Goal: Information Seeking & Learning: Learn about a topic

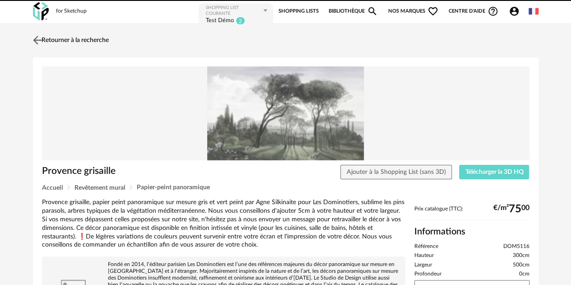
click at [46, 38] on link "Retourner à la recherche" at bounding box center [70, 40] width 78 height 20
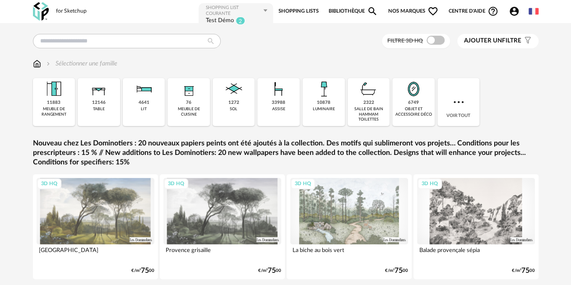
click at [391, 9] on span "Nos marques Heart Outline icon" at bounding box center [413, 11] width 51 height 18
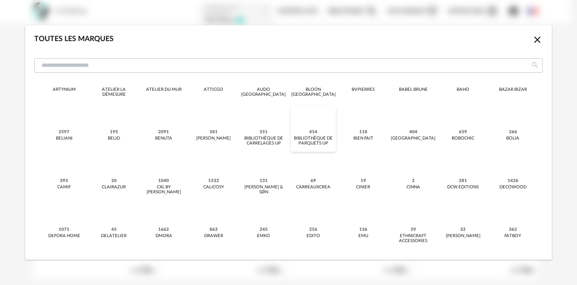
scroll to position [45, 0]
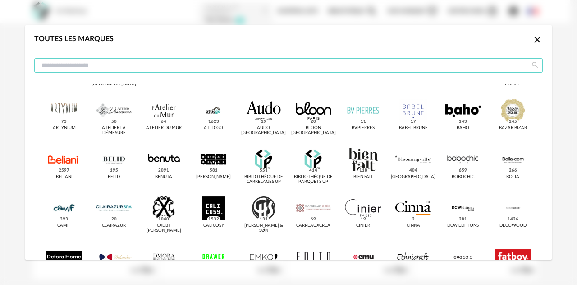
click at [92, 65] on input "dialog" at bounding box center [288, 65] width 509 height 14
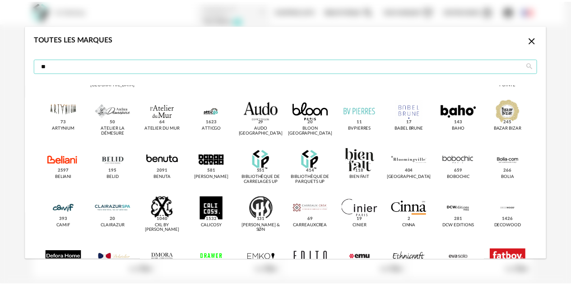
scroll to position [0, 0]
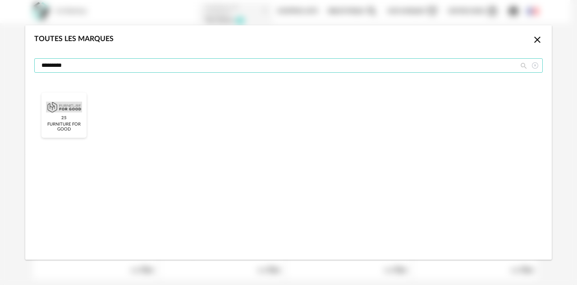
type input "*********"
click at [65, 109] on div "dialog" at bounding box center [64, 106] width 36 height 23
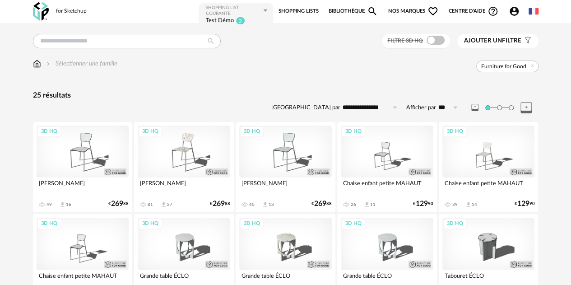
click at [88, 158] on div "3D HQ" at bounding box center [83, 151] width 92 height 52
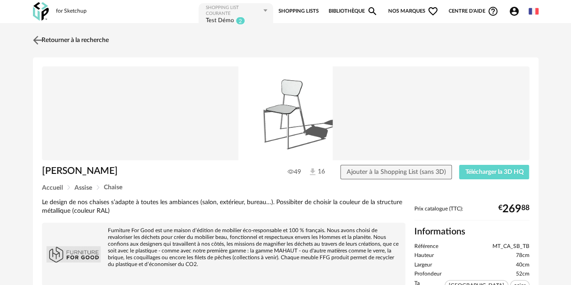
click at [39, 37] on img at bounding box center [37, 39] width 13 height 13
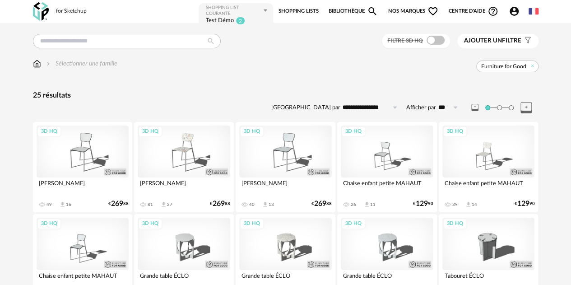
click at [403, 12] on span "Nos marques Heart Outline icon" at bounding box center [413, 11] width 51 height 18
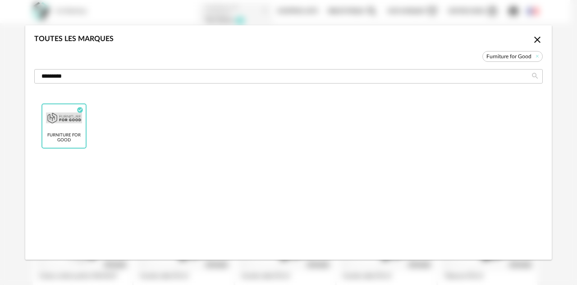
click at [6, 92] on div "Toutes les marques Close icon Furniture for Good ********* Furniture for Good C…" at bounding box center [288, 142] width 577 height 285
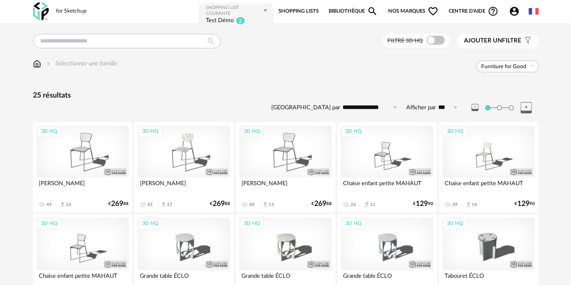
click at [104, 155] on div "3D HQ" at bounding box center [83, 151] width 92 height 52
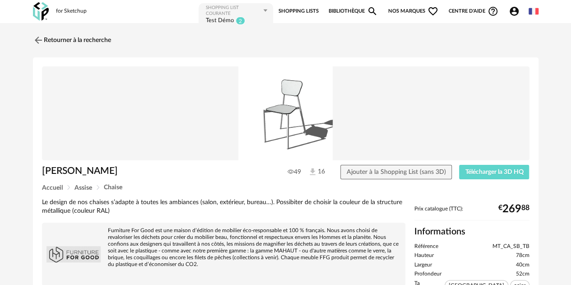
click at [417, 10] on span "Nos marques Heart Outline icon" at bounding box center [413, 11] width 51 height 18
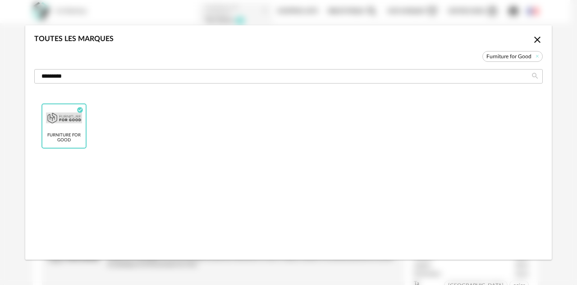
click at [541, 55] on span "Furniture for Good" at bounding box center [513, 56] width 60 height 11
click at [539, 55] on icon "dialog" at bounding box center [538, 56] width 6 height 6
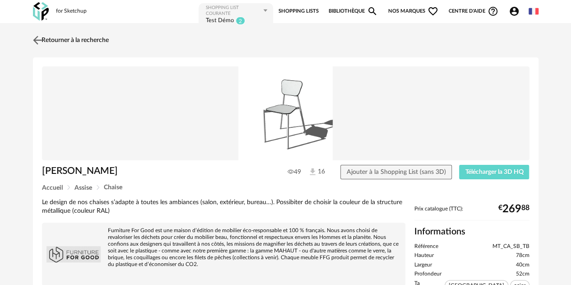
click at [93, 36] on link "Retourner à la recherche" at bounding box center [70, 40] width 78 height 20
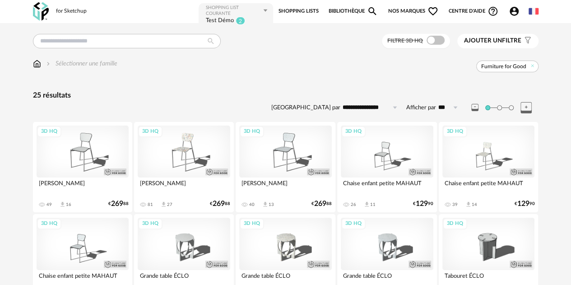
click at [60, 12] on div "for Sketchup" at bounding box center [71, 11] width 31 height 7
click at [44, 14] on img at bounding box center [41, 11] width 16 height 18
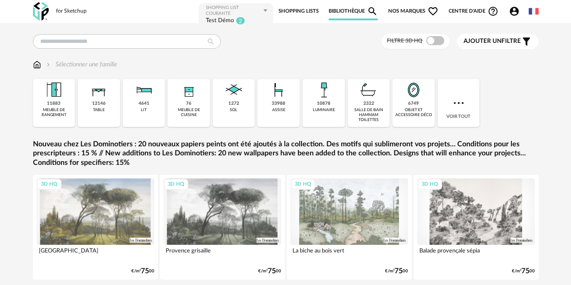
click at [101, 196] on div "3D HQ" at bounding box center [96, 211] width 118 height 66
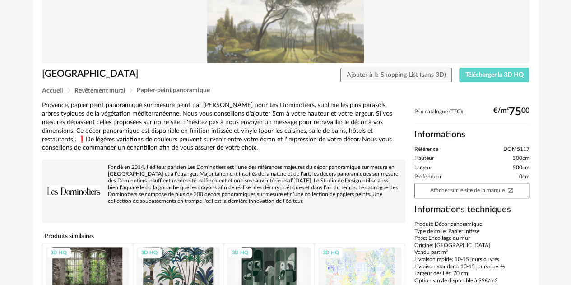
scroll to position [252, 0]
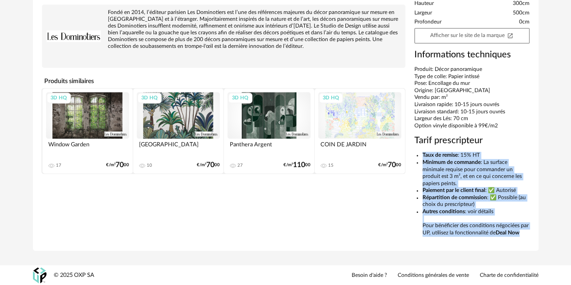
drag, startPoint x: 419, startPoint y: 151, endPoint x: 531, endPoint y: 237, distance: 141.6
click at [531, 237] on div "Prix catalogue (TTC): €/m² 75 00 Informations Référence DOM5117 Hauteur 300cm L…" at bounding box center [472, 98] width 124 height 288
copy ul "Taux de remise : 15% HT Minimum de commande : La surface minimale requise pour …"
